Goal: Information Seeking & Learning: Check status

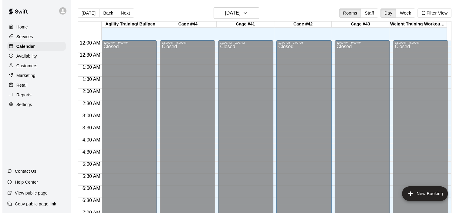
scroll to position [311, 0]
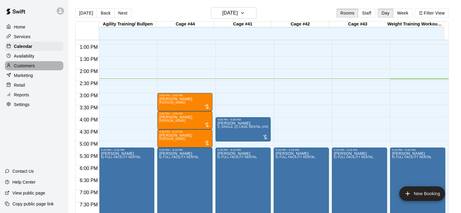
click at [28, 67] on p "Customers" at bounding box center [24, 66] width 21 height 6
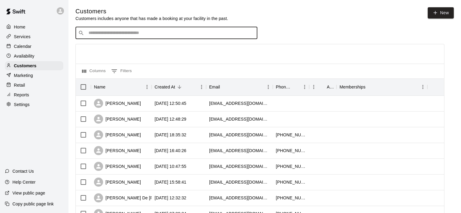
click at [108, 33] on input "Search customers by name or email" at bounding box center [171, 33] width 168 height 6
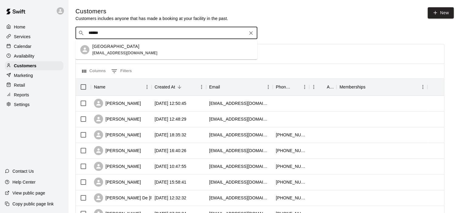
type input "*******"
click at [125, 52] on span "[EMAIL_ADDRESS][DOMAIN_NAME]" at bounding box center [125, 53] width 65 height 4
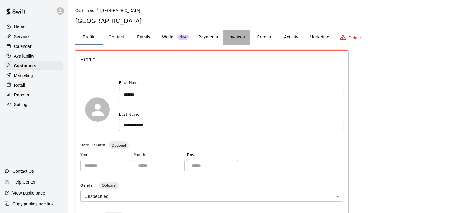
click at [243, 36] on button "Invoices" at bounding box center [236, 37] width 27 height 15
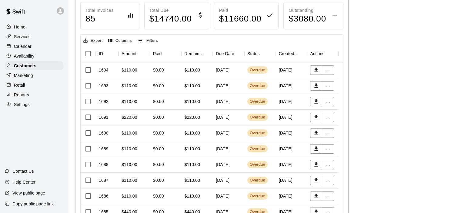
scroll to position [91, 0]
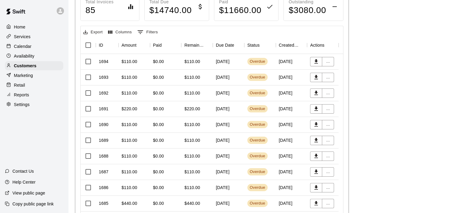
click at [193, 59] on div "$110.00" at bounding box center [192, 62] width 16 height 6
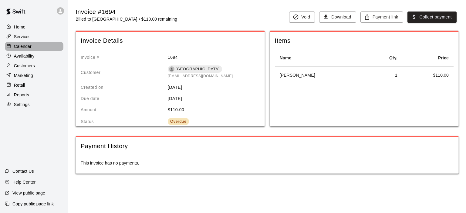
click at [26, 49] on p "Calendar" at bounding box center [23, 46] width 18 height 6
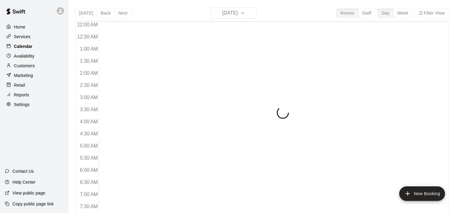
scroll to position [353, 0]
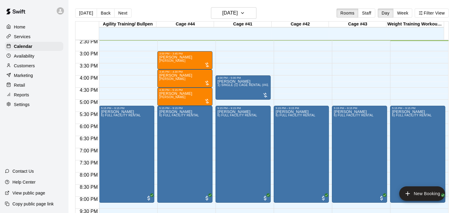
click at [24, 98] on p "Reports" at bounding box center [21, 95] width 15 height 6
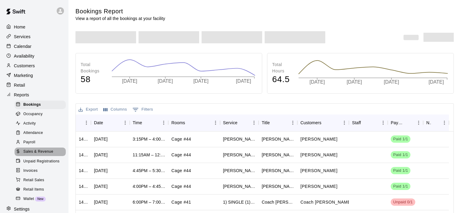
click at [40, 155] on span "Sales & Revenue" at bounding box center [38, 152] width 30 height 6
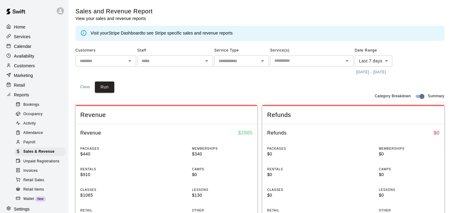
click at [131, 34] on link "Stripe Dashboard" at bounding box center [125, 33] width 34 height 5
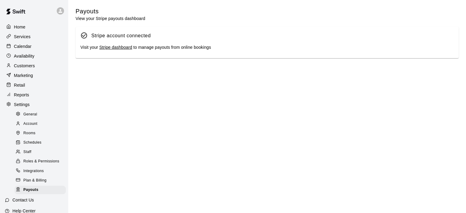
click at [116, 48] on link "Stripe dashboard" at bounding box center [115, 47] width 33 height 5
